Goal: Task Accomplishment & Management: Use online tool/utility

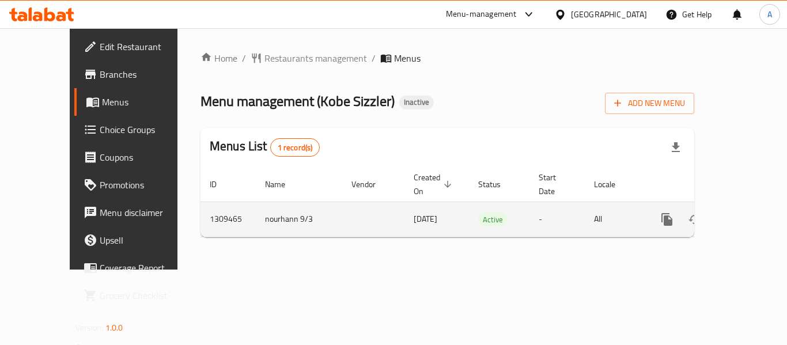
click at [748, 206] on link "enhanced table" at bounding box center [751, 220] width 28 height 28
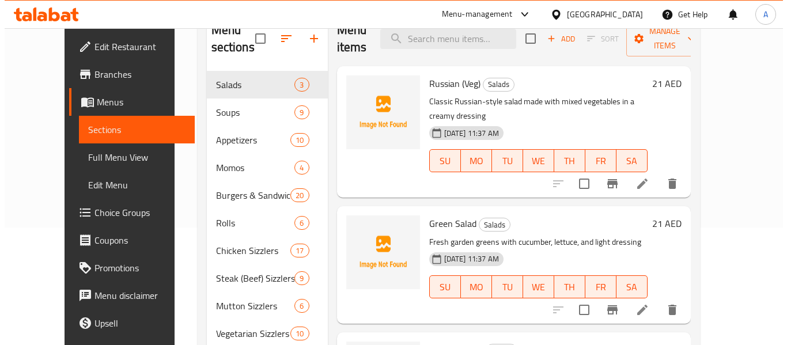
scroll to position [46, 0]
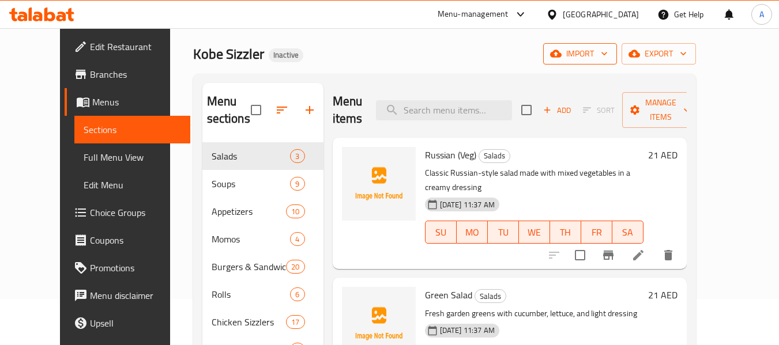
click at [607, 54] on span "import" at bounding box center [579, 54] width 55 height 14
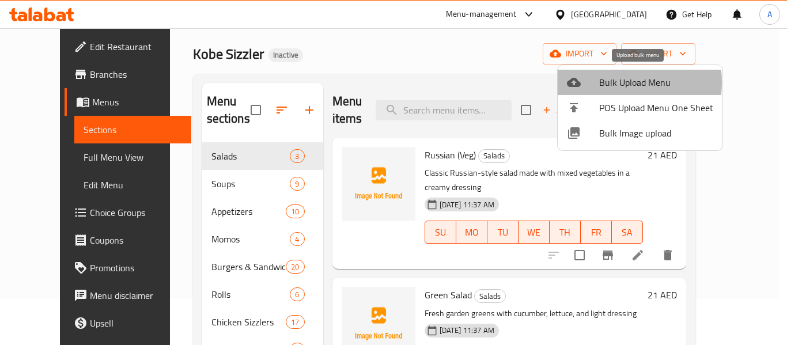
click at [608, 82] on span "Bulk Upload Menu" at bounding box center [656, 83] width 114 height 14
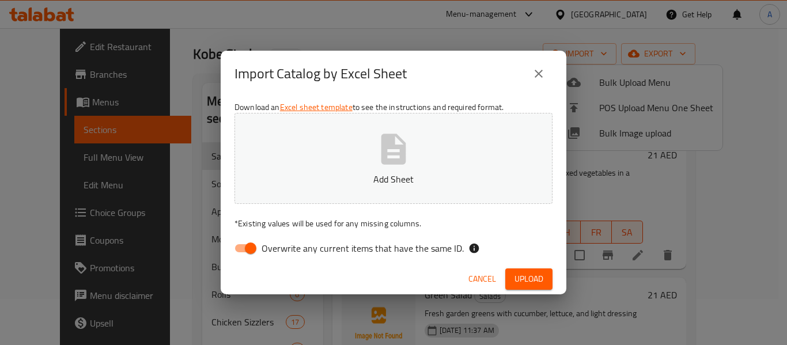
click at [310, 258] on label "Overwrite any current items that have the same ID." at bounding box center [346, 248] width 236 height 22
click at [284, 258] on input "Overwrite any current items that have the same ID." at bounding box center [251, 248] width 66 height 22
checkbox input "false"
click at [541, 285] on span "Upload" at bounding box center [529, 279] width 29 height 14
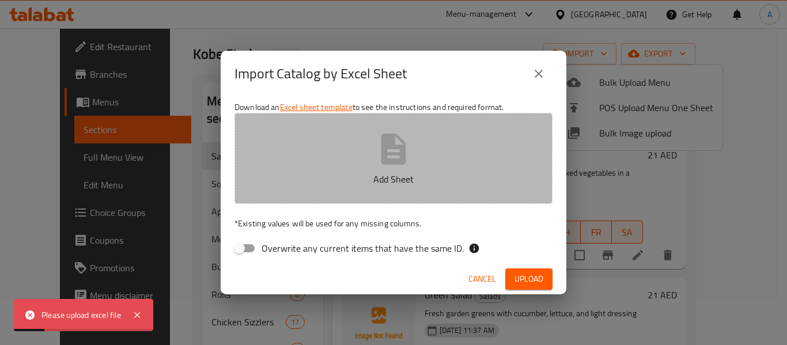
click at [366, 173] on p "Add Sheet" at bounding box center [393, 179] width 282 height 14
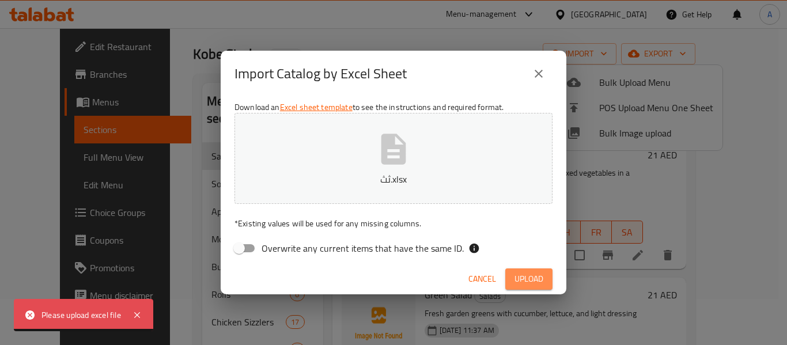
click at [542, 283] on span "Upload" at bounding box center [529, 279] width 29 height 14
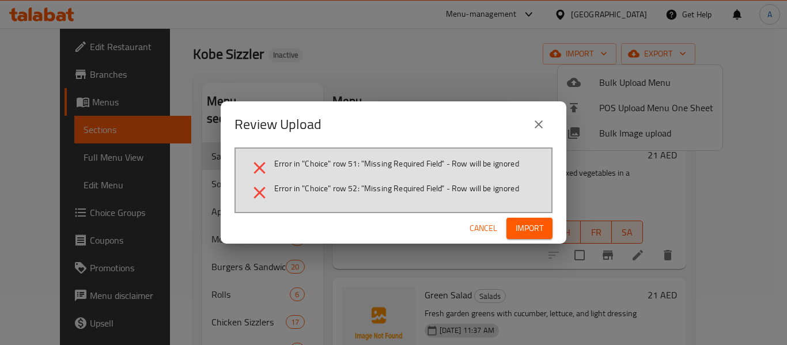
click at [484, 224] on span "Cancel" at bounding box center [484, 228] width 28 height 14
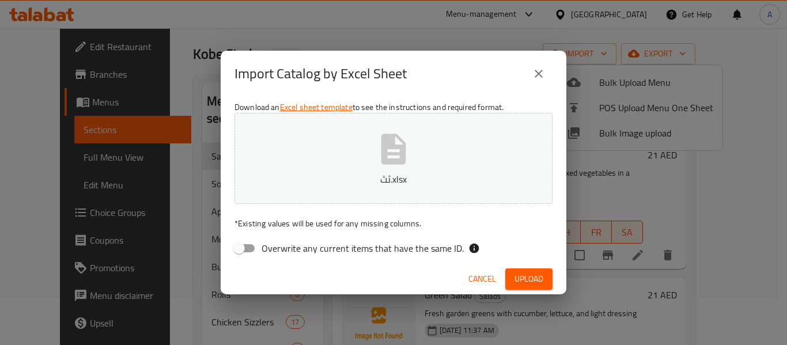
click at [490, 284] on span "Cancel" at bounding box center [483, 279] width 28 height 14
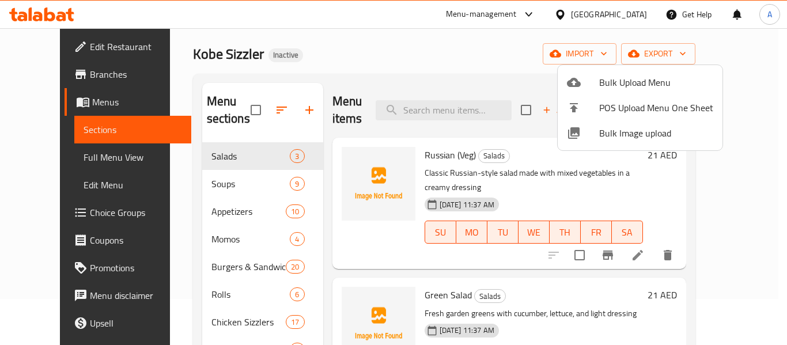
click at [623, 84] on span "Bulk Upload Menu" at bounding box center [656, 83] width 114 height 14
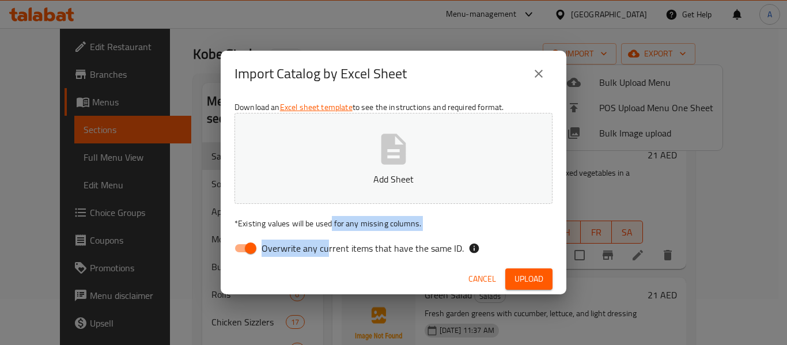
click at [328, 232] on div "Download an Excel sheet template to see the instructions and required format. A…" at bounding box center [394, 180] width 346 height 167
click at [315, 254] on span "Overwrite any current items that have the same ID." at bounding box center [363, 248] width 202 height 14
click at [284, 254] on input "Overwrite any current items that have the same ID." at bounding box center [251, 248] width 66 height 22
checkbox input "false"
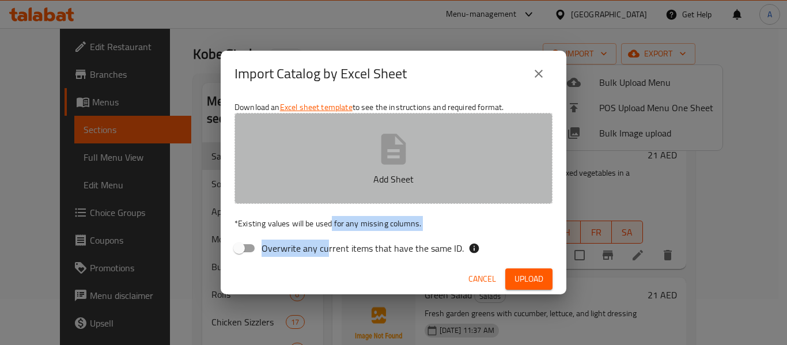
click at [394, 153] on icon "button" at bounding box center [394, 149] width 25 height 31
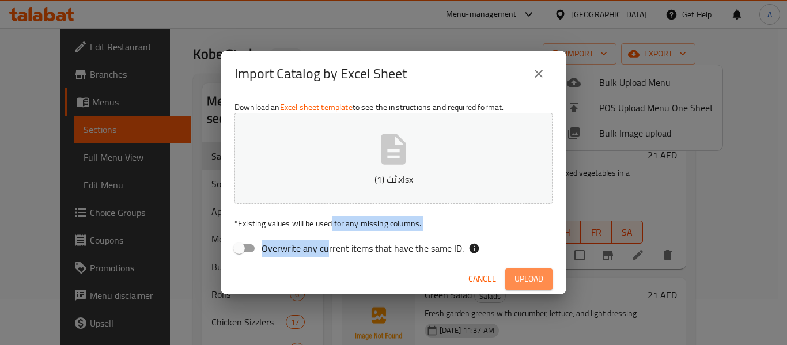
click at [526, 282] on span "Upload" at bounding box center [529, 279] width 29 height 14
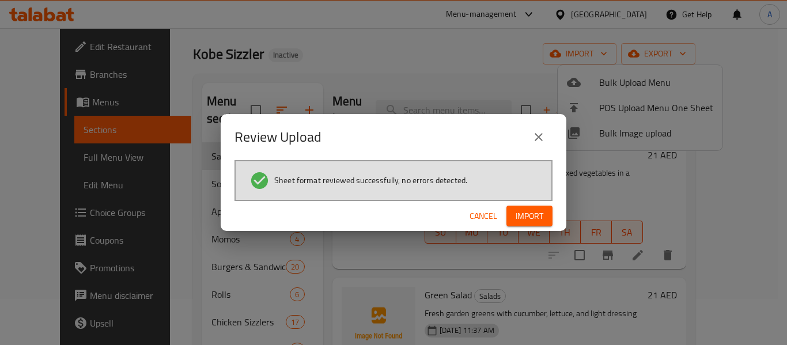
click at [541, 216] on span "Import" at bounding box center [530, 216] width 28 height 14
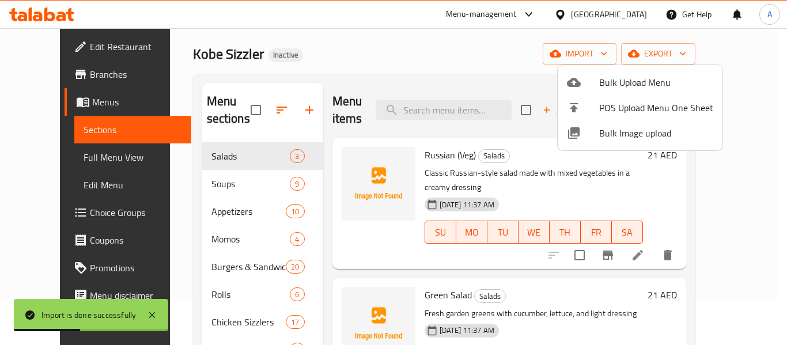
click at [254, 112] on div at bounding box center [393, 172] width 787 height 345
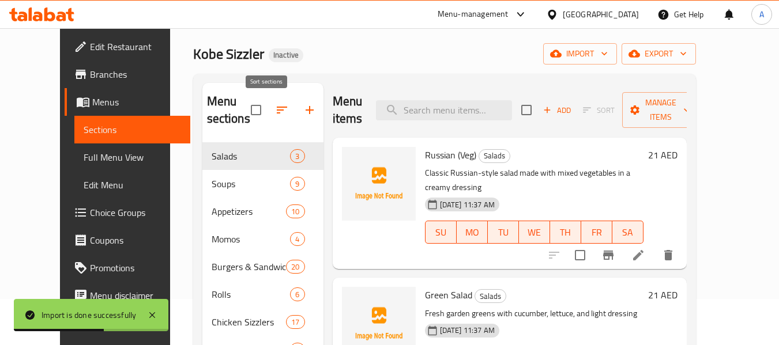
click at [268, 113] on button "button" at bounding box center [282, 110] width 28 height 28
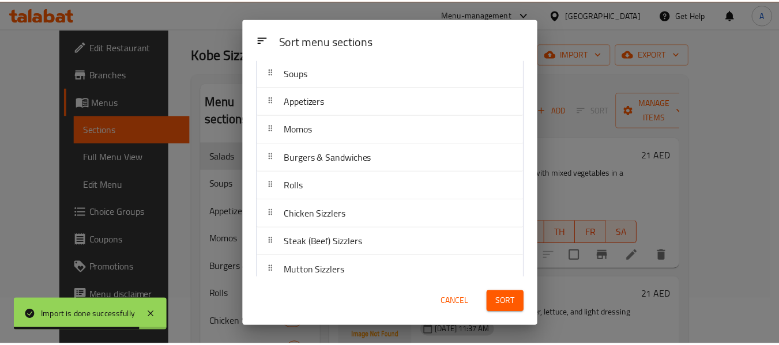
scroll to position [103, 0]
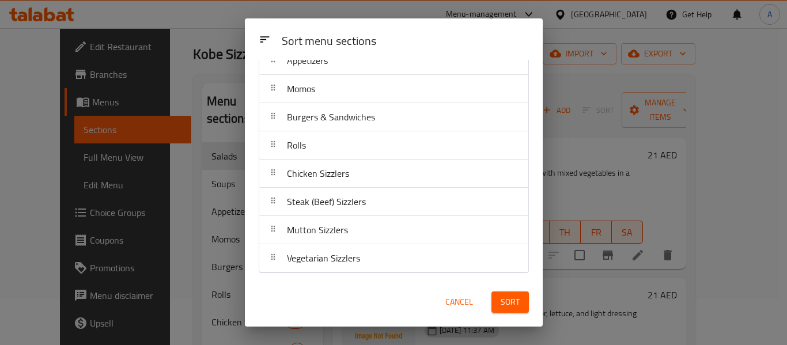
click at [465, 300] on span "Cancel" at bounding box center [460, 302] width 28 height 14
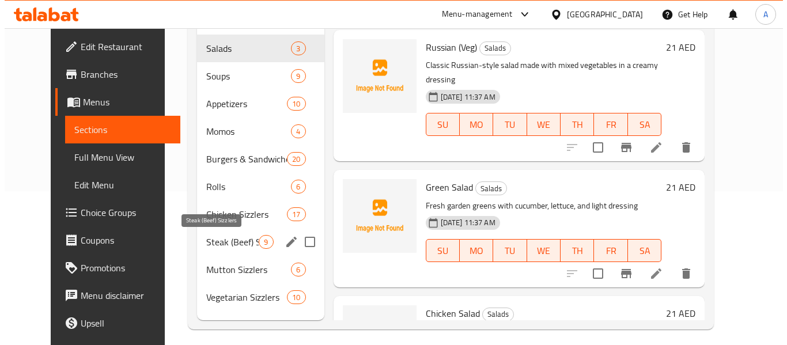
scroll to position [104, 0]
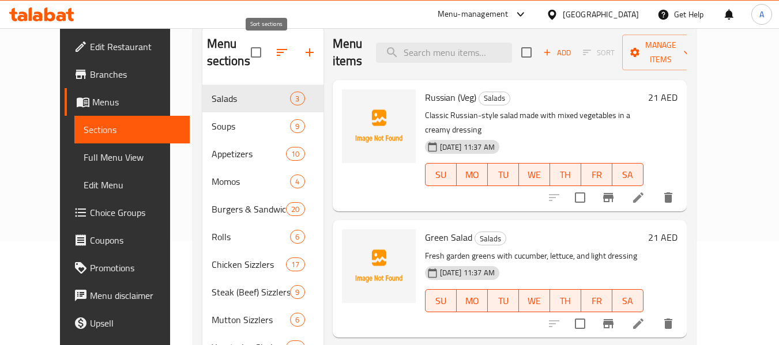
click at [274, 54] on button "button" at bounding box center [282, 53] width 28 height 28
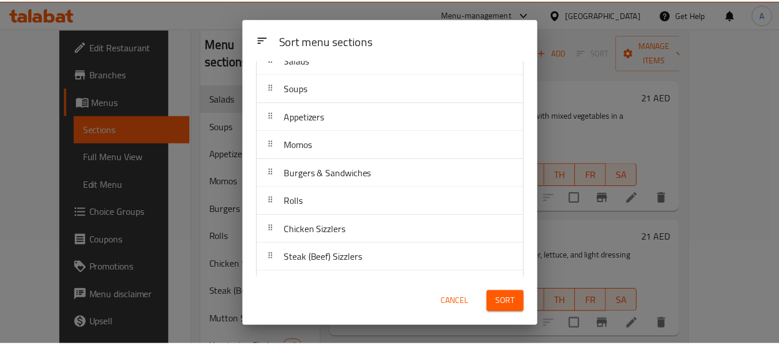
scroll to position [103, 0]
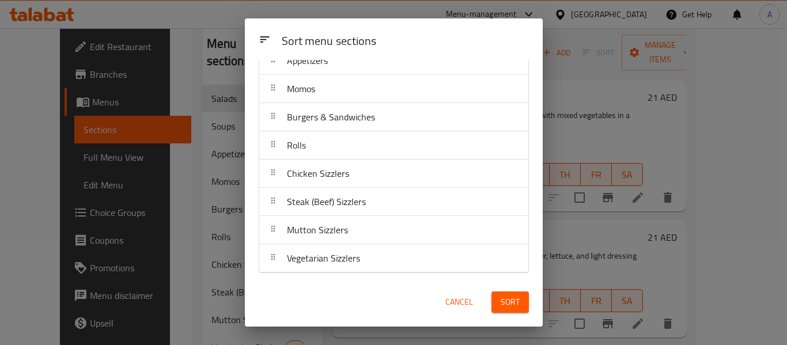
click at [473, 303] on button "Cancel" at bounding box center [459, 302] width 37 height 21
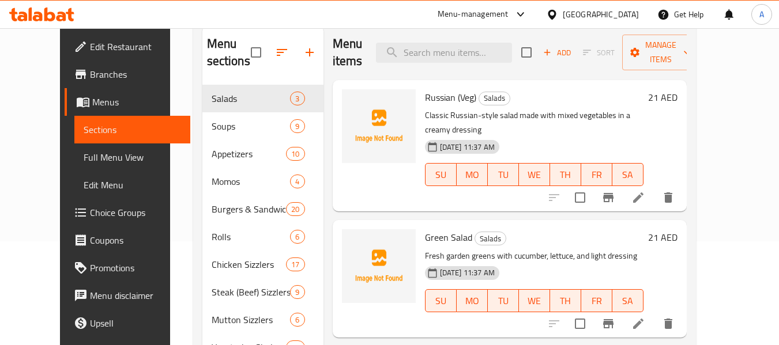
click at [93, 158] on span "Full Menu View" at bounding box center [132, 157] width 97 height 14
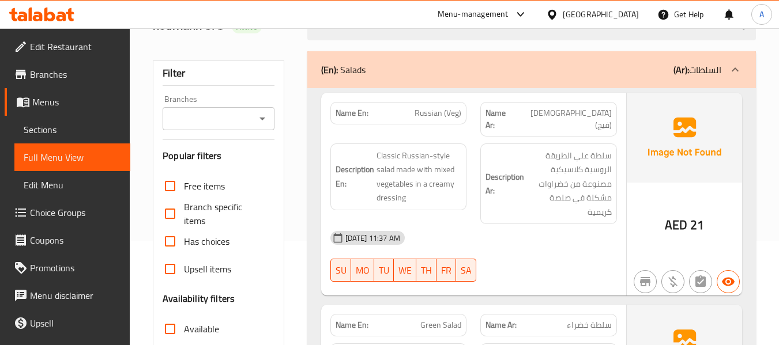
click at [207, 237] on div "Free items Branch specific items Has choices Upsell items Availability filters …" at bounding box center [218, 329] width 111 height 314
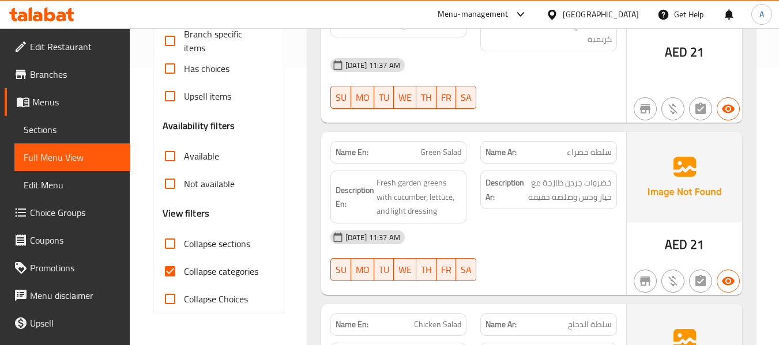
drag, startPoint x: 172, startPoint y: 243, endPoint x: 425, endPoint y: 265, distance: 254.0
click at [172, 243] on input "Collapse sections" at bounding box center [170, 244] width 28 height 28
checkbox input "true"
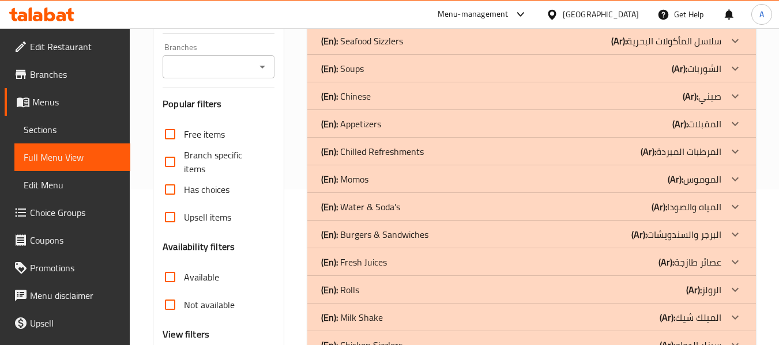
scroll to position [40, 0]
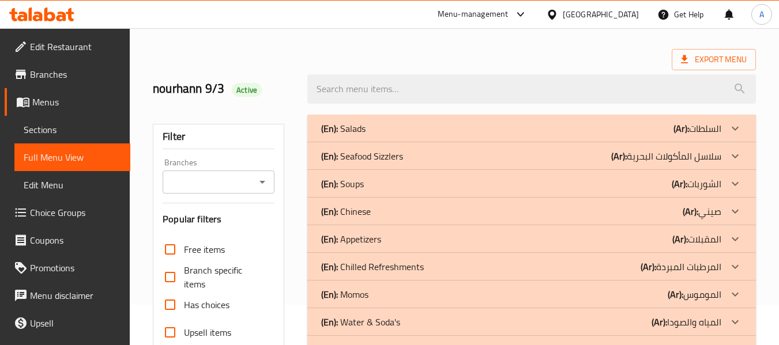
click at [531, 135] on div "(En): Chinese (Ar): صيني" at bounding box center [521, 129] width 400 height 14
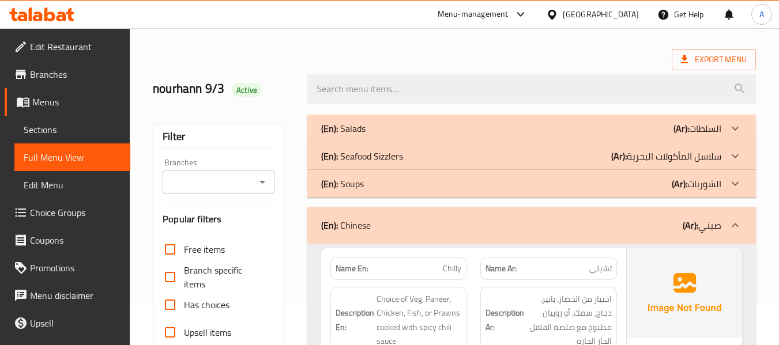
scroll to position [2271, 0]
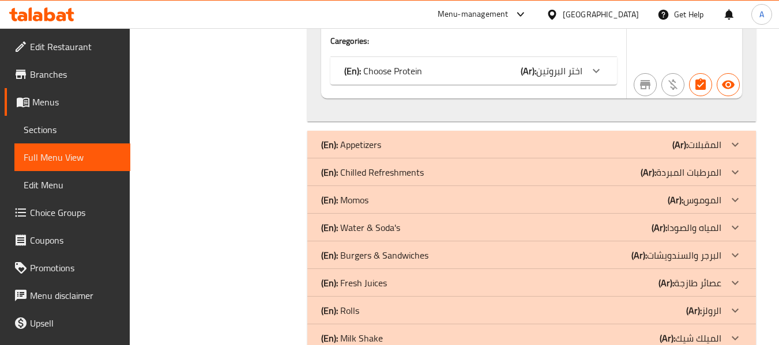
drag, startPoint x: 539, startPoint y: 173, endPoint x: 372, endPoint y: 225, distance: 174.8
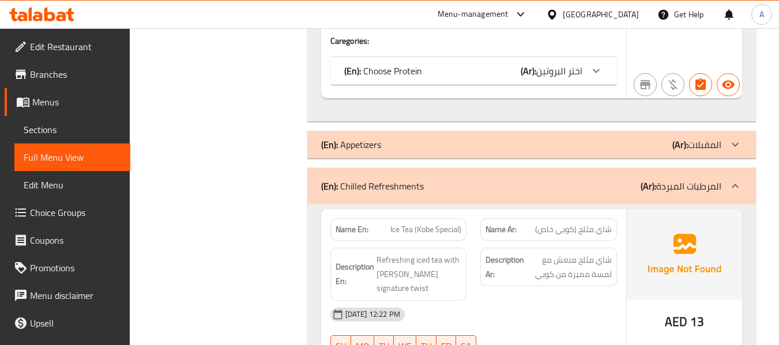
scroll to position [3376, 0]
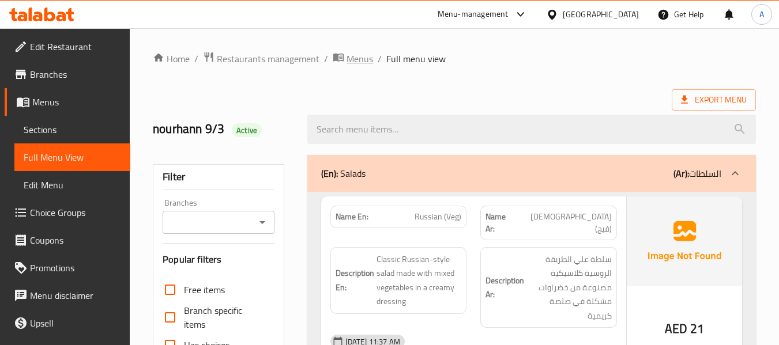
click at [341, 59] on icon "breadcrumb" at bounding box center [340, 58] width 3 height 4
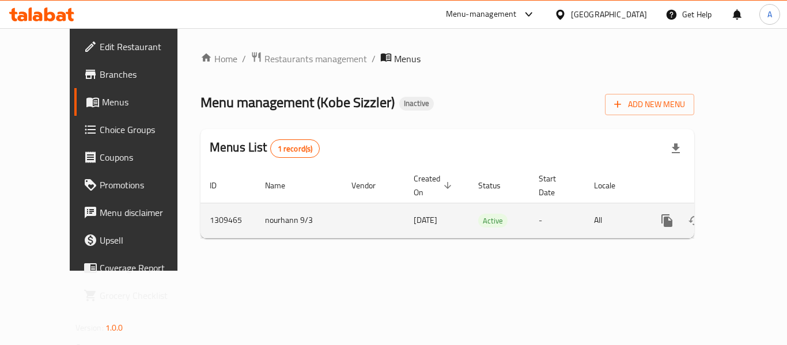
click at [748, 208] on link "enhanced table" at bounding box center [751, 221] width 28 height 28
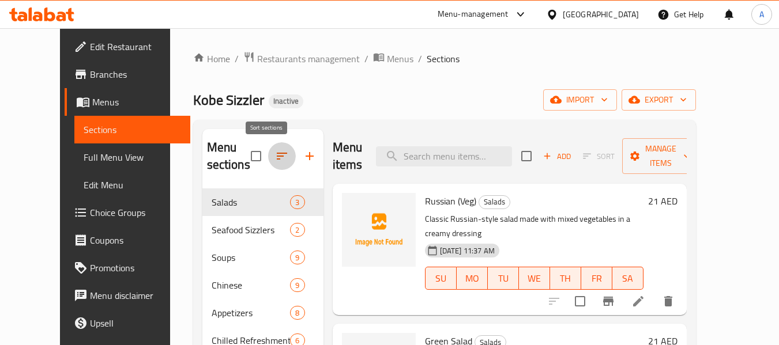
click at [275, 156] on icon "button" at bounding box center [282, 156] width 14 height 14
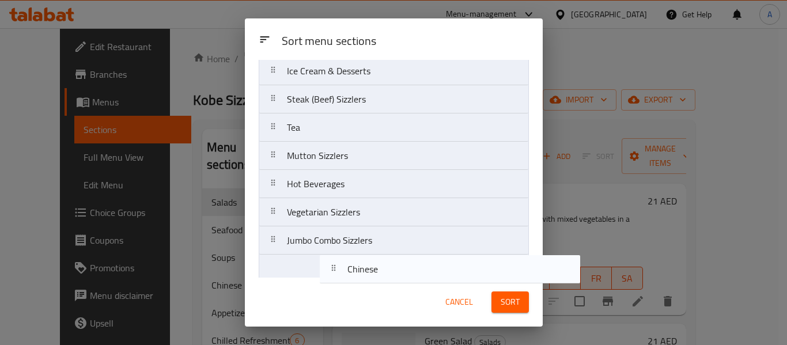
scroll to position [386, 0]
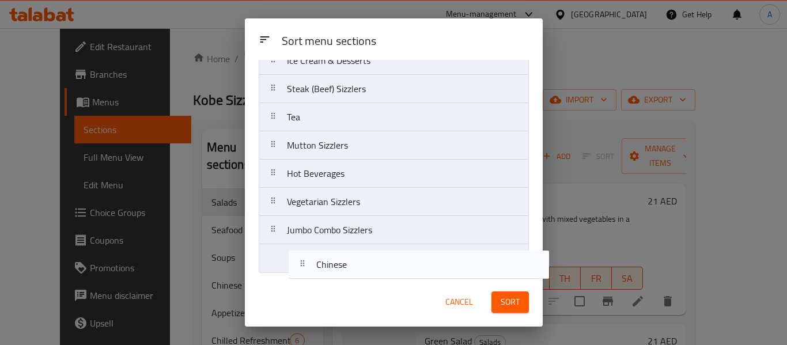
drag, startPoint x: 329, startPoint y: 77, endPoint x: 358, endPoint y: 270, distance: 194.7
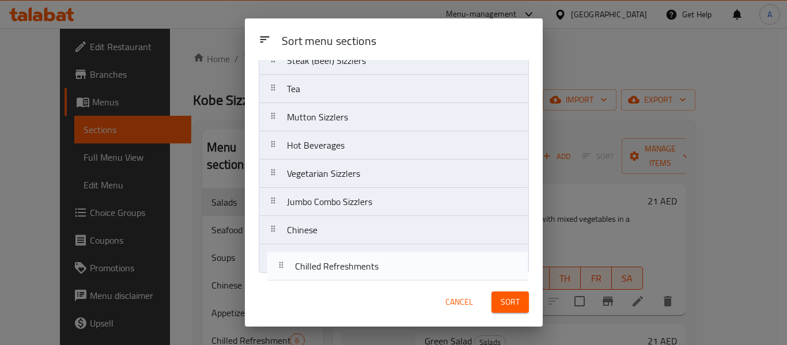
drag, startPoint x: 356, startPoint y: 126, endPoint x: 364, endPoint y: 271, distance: 146.0
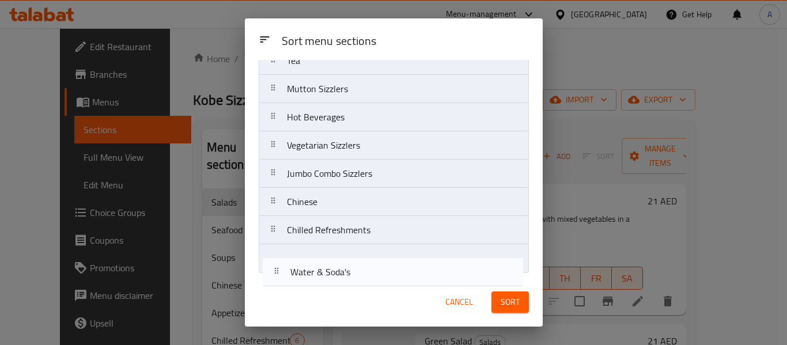
drag, startPoint x: 359, startPoint y: 151, endPoint x: 363, endPoint y: 275, distance: 124.0
click at [363, 275] on div "Sort menu sections Salads Seafood Sizzlers Soups Appetizers Momos Water & Soda'…" at bounding box center [394, 169] width 298 height 218
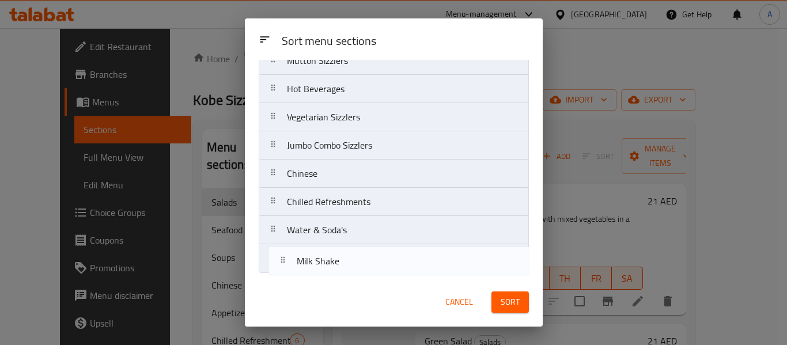
drag, startPoint x: 347, startPoint y: 131, endPoint x: 358, endPoint y: 276, distance: 145.1
click at [358, 276] on div "Sort menu sections Salads Seafood Sizzlers Soups Appetizers Momos Burgers & San…" at bounding box center [394, 169] width 298 height 218
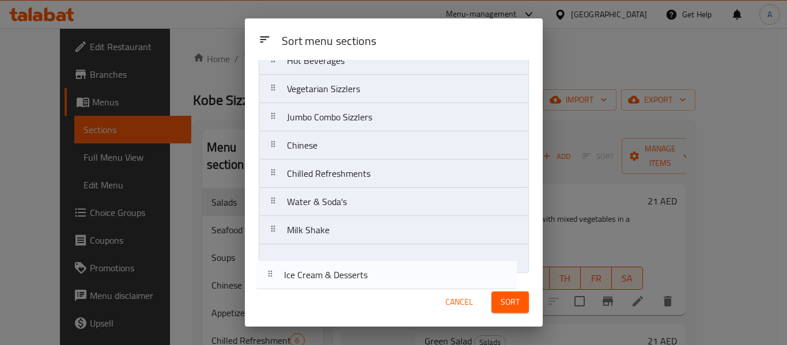
drag, startPoint x: 379, startPoint y: 156, endPoint x: 376, endPoint y: 281, distance: 125.7
click at [376, 281] on div "Sort menu sections Sort menu sections Salads Seafood Sizzlers Soups Appetizers …" at bounding box center [394, 172] width 298 height 308
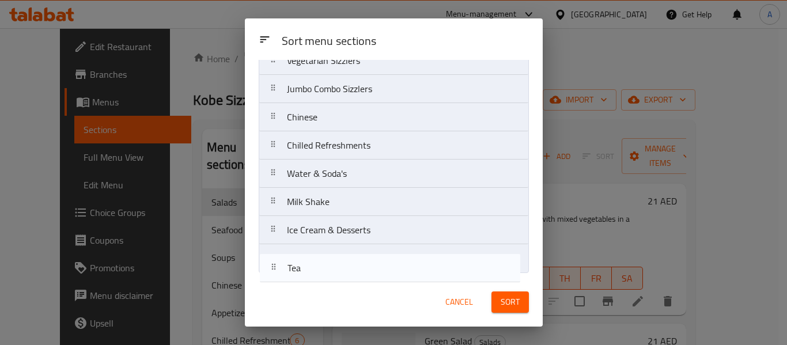
drag, startPoint x: 303, startPoint y: 231, endPoint x: 304, endPoint y: 267, distance: 36.9
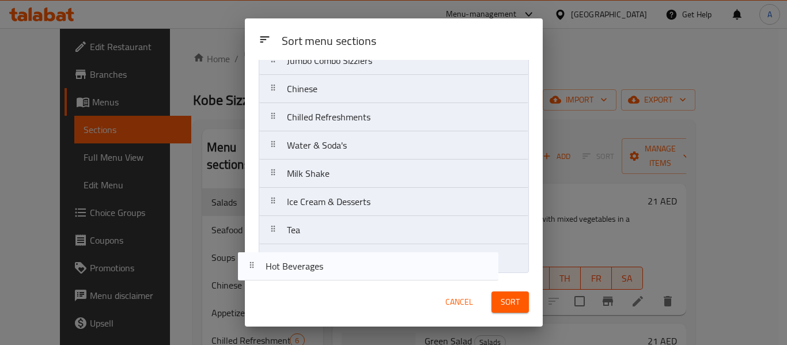
drag, startPoint x: 380, startPoint y: 215, endPoint x: 358, endPoint y: 281, distance: 69.4
click at [358, 281] on div "Sort menu sections Sort menu sections Salads Seafood Sizzlers Soups Appetizers …" at bounding box center [394, 172] width 298 height 308
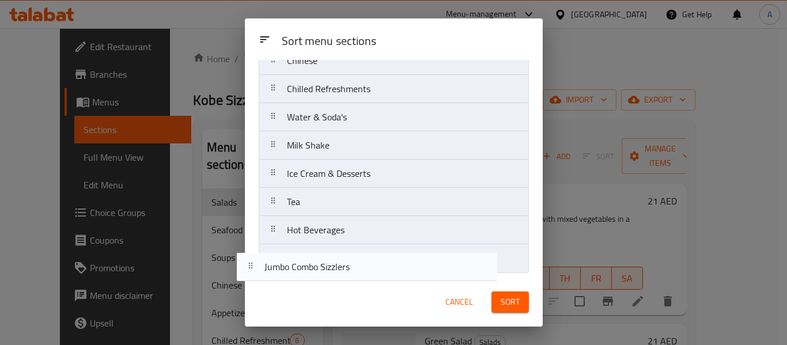
drag, startPoint x: 403, startPoint y: 191, endPoint x: 380, endPoint y: 280, distance: 91.1
click at [380, 280] on div "Sort menu sections Sort menu sections Salads Seafood Sizzlers Soups Appetizers …" at bounding box center [394, 172] width 298 height 308
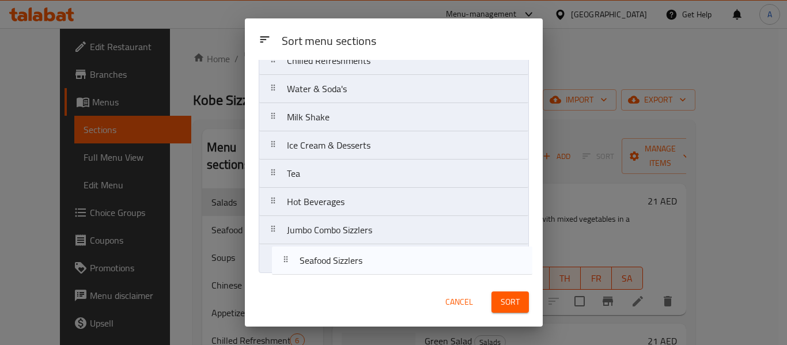
drag, startPoint x: 372, startPoint y: 142, endPoint x: 388, endPoint y: 271, distance: 130.0
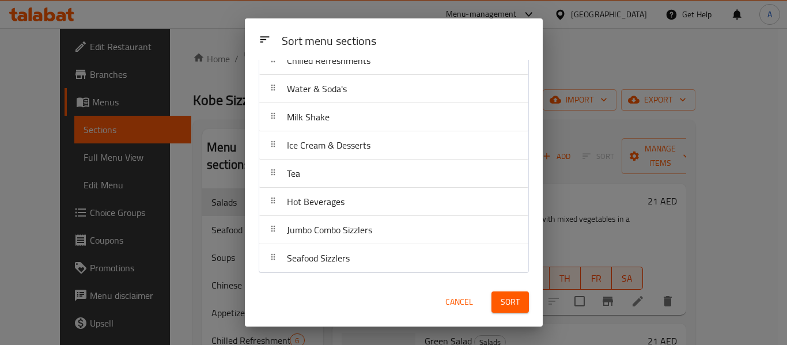
click at [529, 300] on button "Sort" at bounding box center [510, 302] width 37 height 21
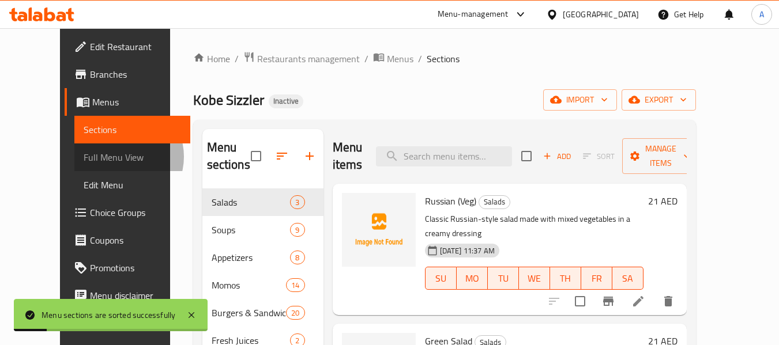
drag, startPoint x: 59, startPoint y: 157, endPoint x: 71, endPoint y: 156, distance: 12.1
click at [84, 158] on span "Full Menu View" at bounding box center [132, 157] width 97 height 14
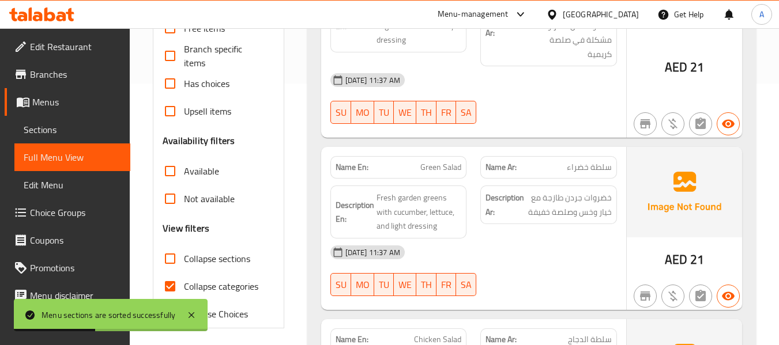
scroll to position [346, 0]
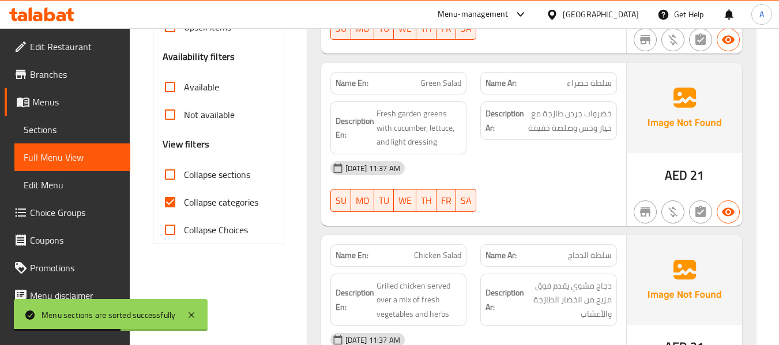
click at [217, 182] on span "Collapse sections" at bounding box center [217, 175] width 66 height 14
click at [184, 182] on input "Collapse sections" at bounding box center [170, 175] width 28 height 28
checkbox input "true"
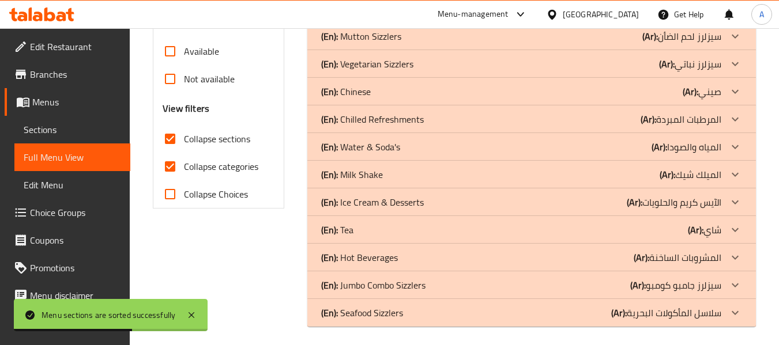
scroll to position [386, 0]
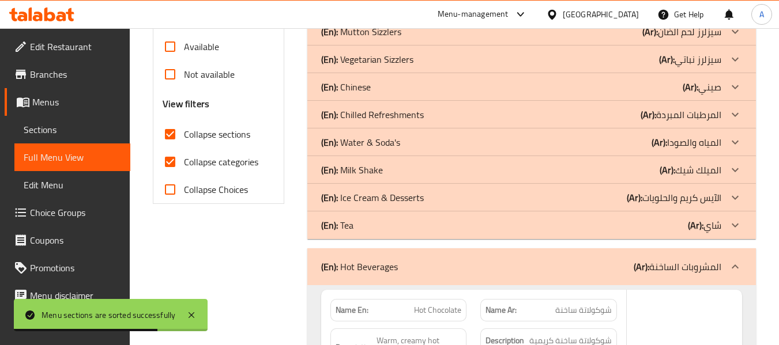
drag, startPoint x: 425, startPoint y: 224, endPoint x: 376, endPoint y: 88, distance: 144.2
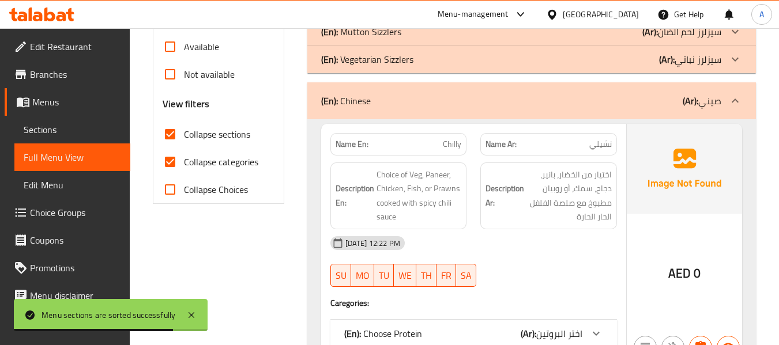
click at [241, 173] on label "Collapse categories" at bounding box center [207, 162] width 102 height 28
click at [184, 173] on input "Collapse categories" at bounding box center [170, 162] width 28 height 28
checkbox input "false"
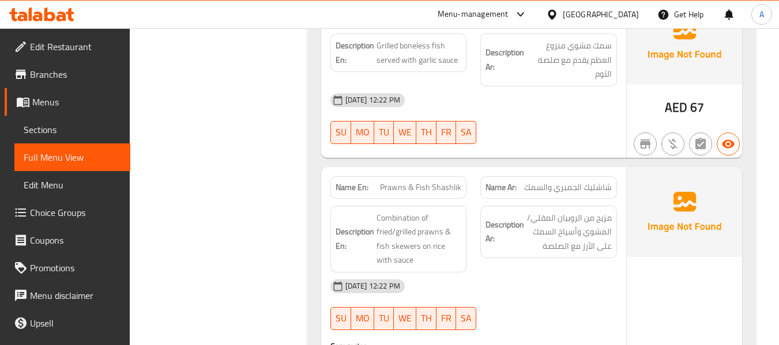
scroll to position [10802, 0]
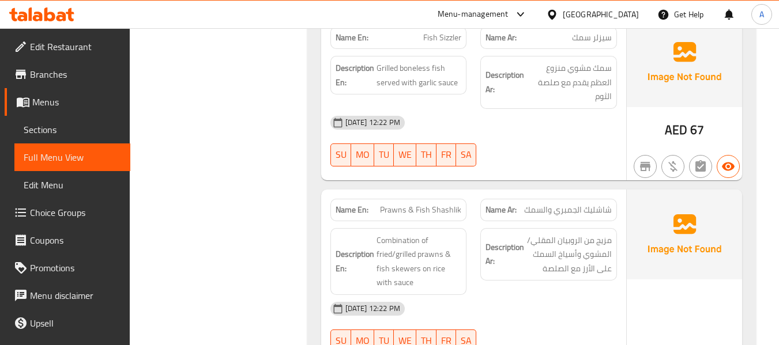
drag, startPoint x: 299, startPoint y: 200, endPoint x: 292, endPoint y: 160, distance: 40.5
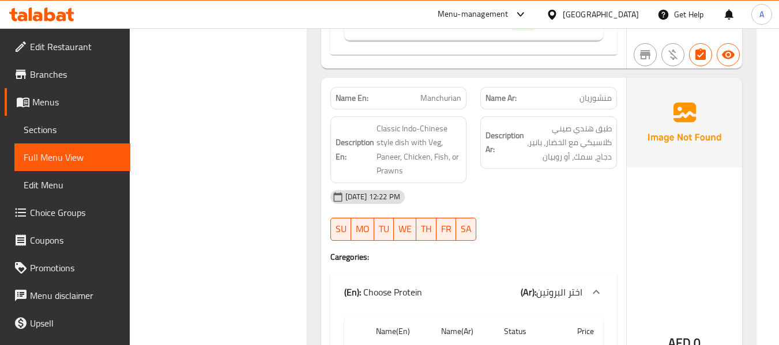
scroll to position [0, 0]
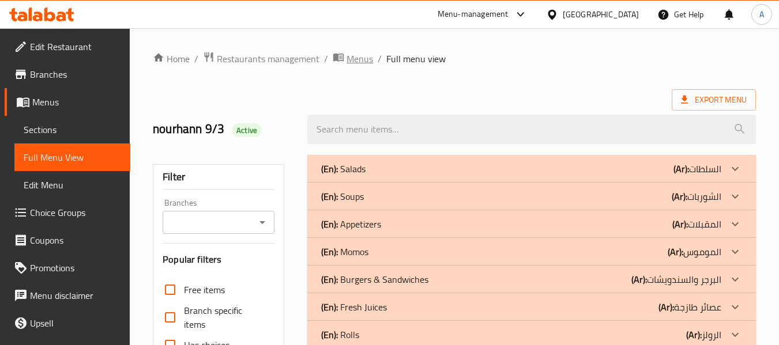
click at [353, 62] on span "Menus" at bounding box center [359, 59] width 27 height 14
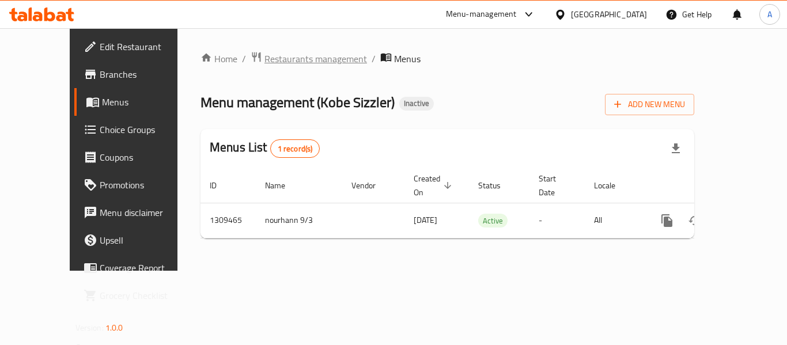
click at [296, 62] on span "Restaurants management" at bounding box center [316, 59] width 103 height 14
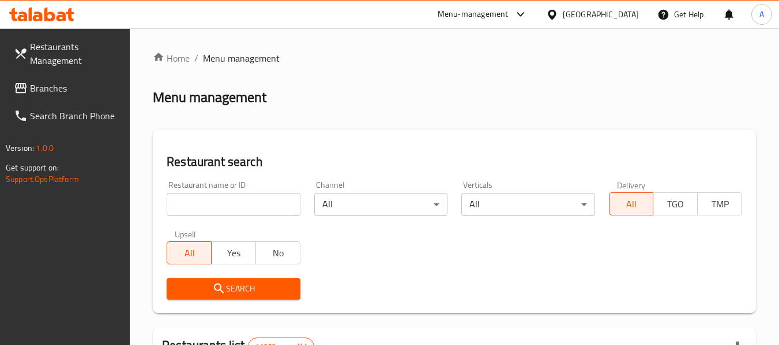
click at [72, 93] on span "Branches" at bounding box center [75, 88] width 91 height 14
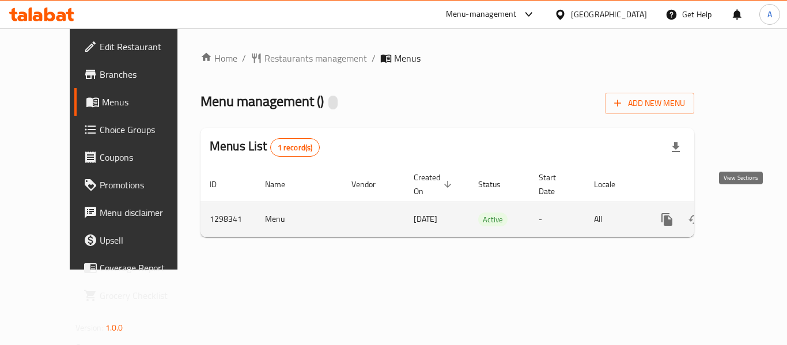
click at [745, 214] on icon "enhanced table" at bounding box center [750, 219] width 10 height 10
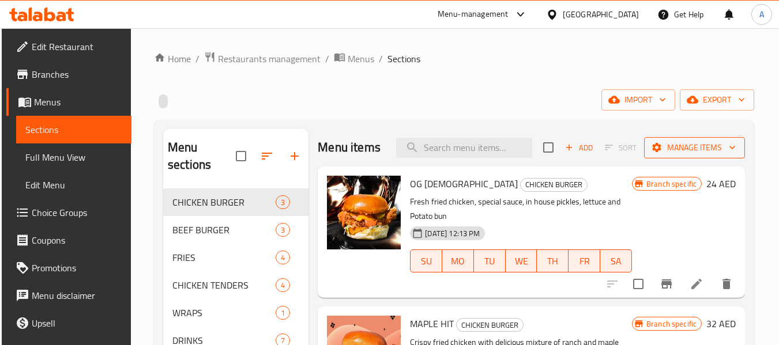
click at [694, 150] on span "Manage items" at bounding box center [694, 148] width 82 height 14
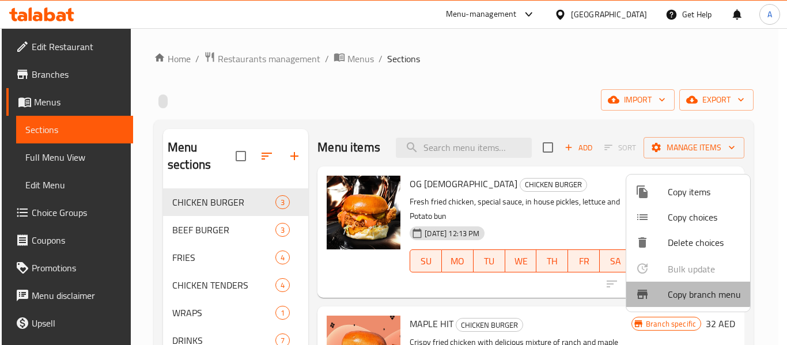
click at [659, 291] on div at bounding box center [652, 295] width 32 height 14
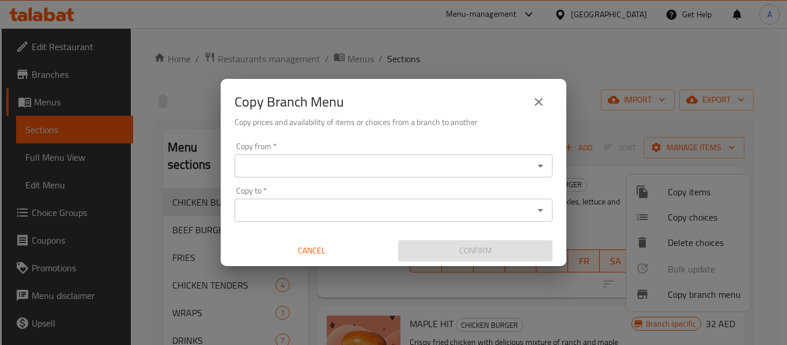
click at [308, 154] on div "Copy from   * Copy from *" at bounding box center [394, 159] width 318 height 35
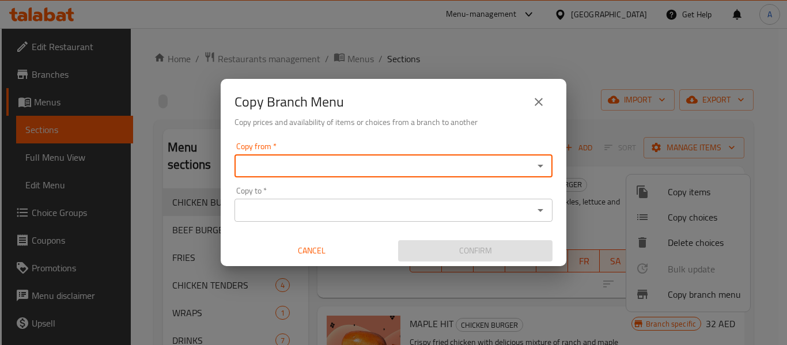
click at [311, 167] on input "Copy from   *" at bounding box center [384, 166] width 292 height 16
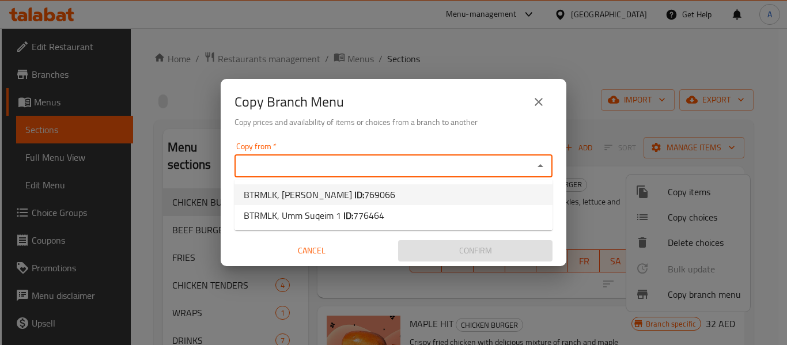
click at [381, 195] on li "BTRMLK, Al Hosn ID: 769066" at bounding box center [394, 194] width 318 height 21
type input "BTRMLK, Al Hosn"
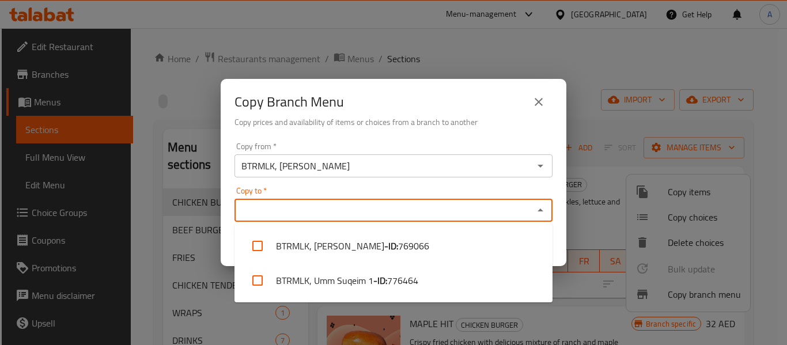
click at [379, 207] on input "Copy to   *" at bounding box center [384, 210] width 292 height 16
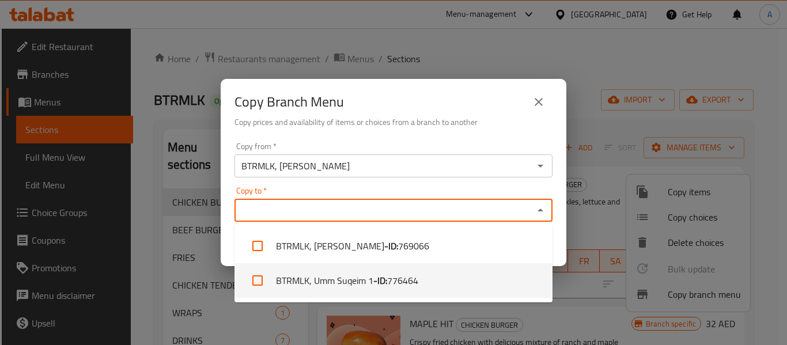
click at [316, 290] on li "BTRMLK, Umm Suqeim 1 - ID: 776464" at bounding box center [394, 280] width 318 height 35
checkbox input "true"
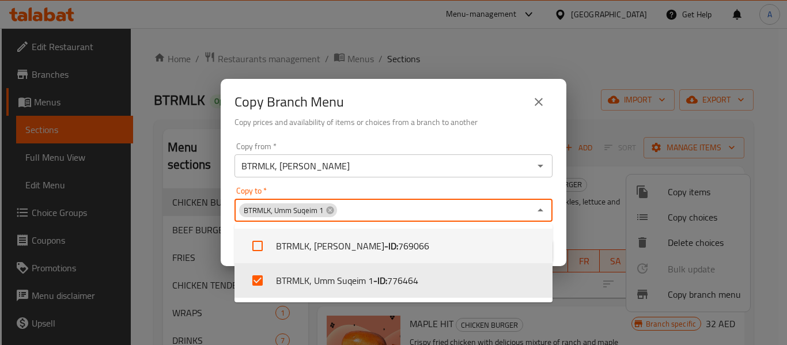
click at [387, 123] on h6 "Copy prices and availability of items or choices from a branch to another" at bounding box center [394, 122] width 318 height 13
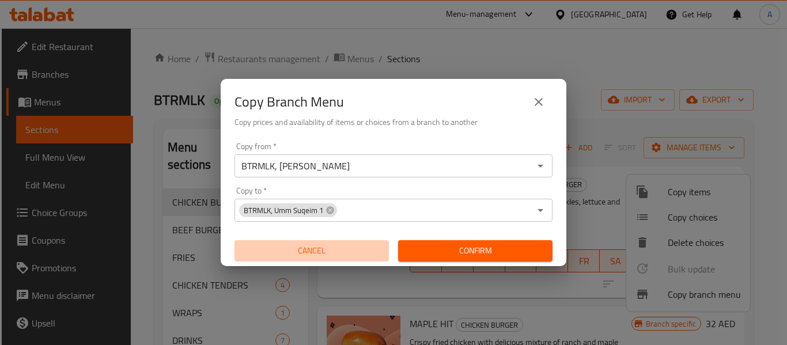
click at [320, 248] on span "Cancel" at bounding box center [311, 251] width 145 height 14
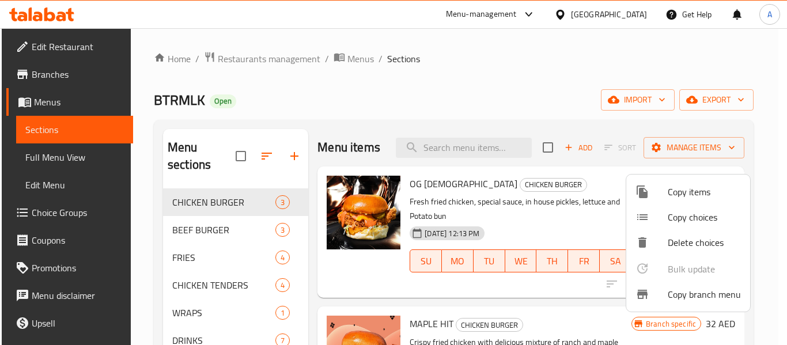
click at [63, 73] on div at bounding box center [393, 172] width 787 height 345
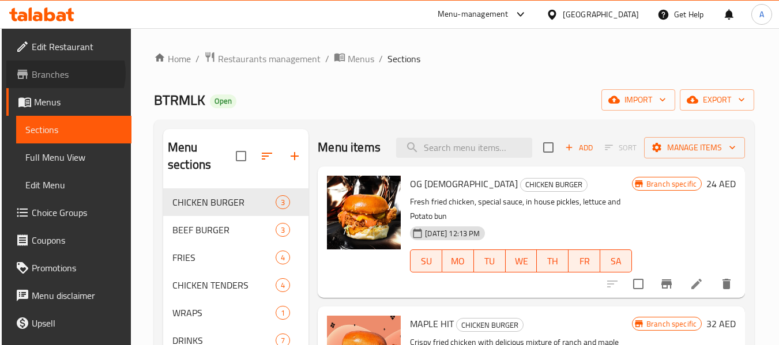
click at [63, 73] on span "Branches" at bounding box center [77, 74] width 91 height 14
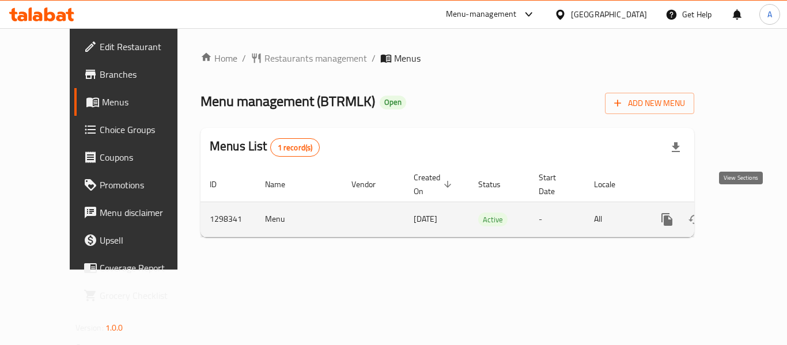
click at [745, 214] on icon "enhanced table" at bounding box center [750, 219] width 10 height 10
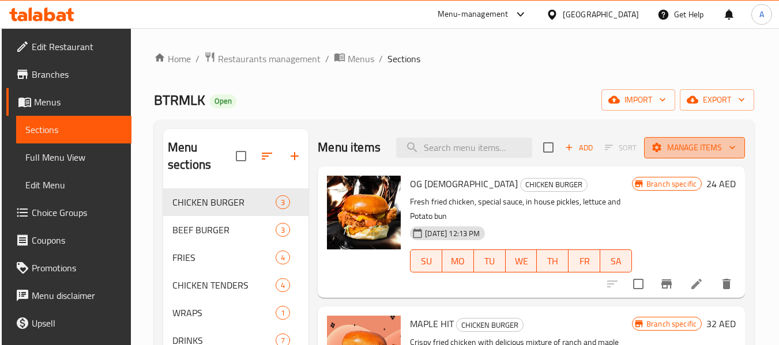
click at [684, 155] on span "Manage items" at bounding box center [694, 148] width 82 height 14
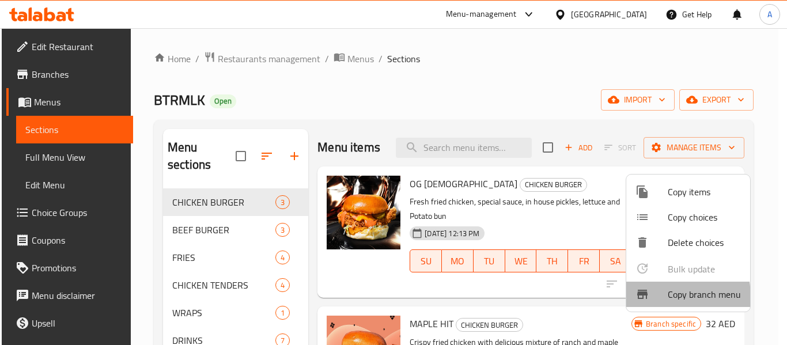
click at [650, 297] on div at bounding box center [652, 295] width 32 height 14
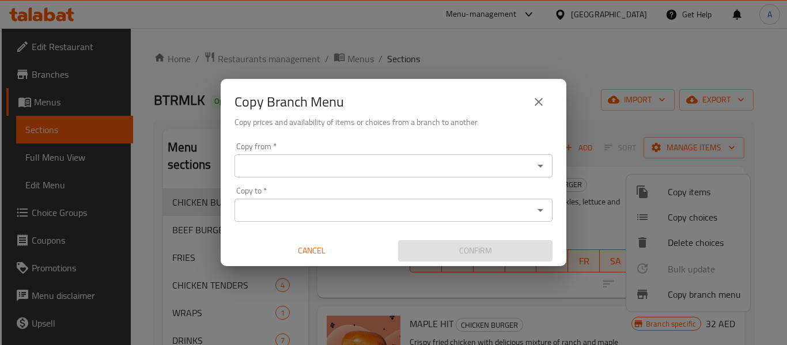
click at [408, 152] on div "Copy from   * Copy from *" at bounding box center [394, 159] width 318 height 35
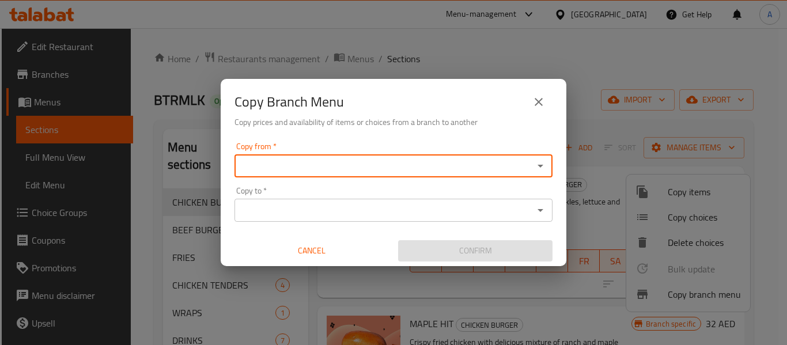
click at [409, 157] on div "Copy from *" at bounding box center [394, 165] width 318 height 23
click at [542, 167] on icon "Open" at bounding box center [541, 166] width 6 height 3
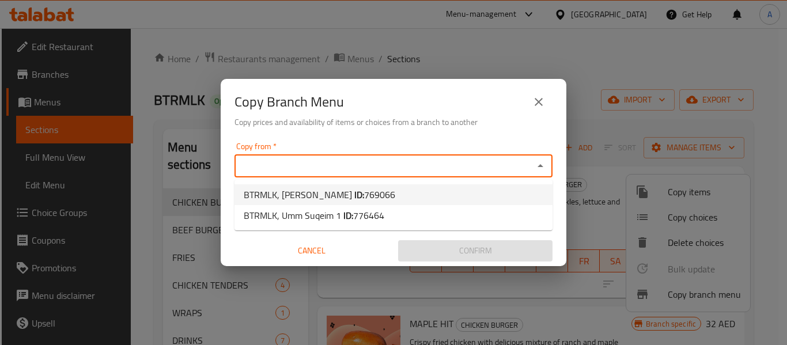
click at [446, 194] on li "BTRMLK, Al Hosn ID: 769066" at bounding box center [394, 194] width 318 height 21
type input "BTRMLK, Al Hosn"
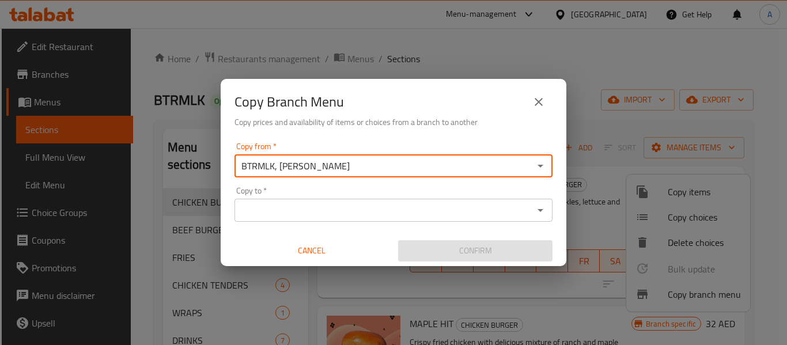
click at [545, 214] on icon "Open" at bounding box center [541, 210] width 14 height 14
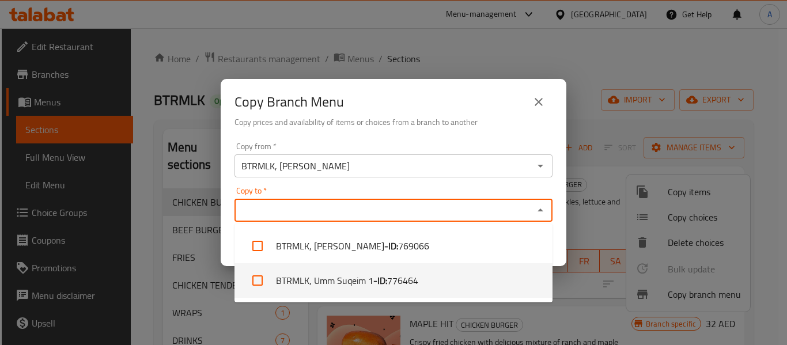
click at [350, 282] on li "BTRMLK, Umm Suqeim 1 - ID: 776464" at bounding box center [394, 280] width 318 height 35
checkbox input "true"
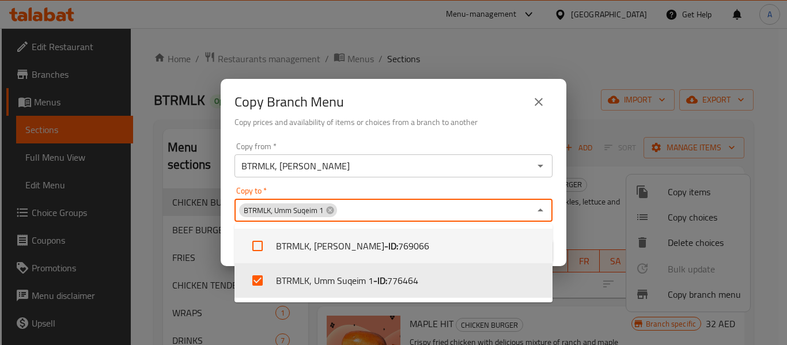
click at [501, 95] on div "Copy Branch Menu" at bounding box center [394, 102] width 318 height 28
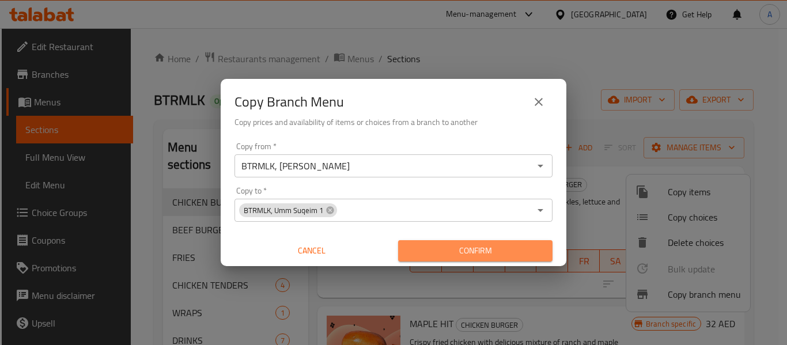
click at [471, 256] on span "Confirm" at bounding box center [475, 251] width 136 height 14
